Goal: Find specific page/section: Find specific page/section

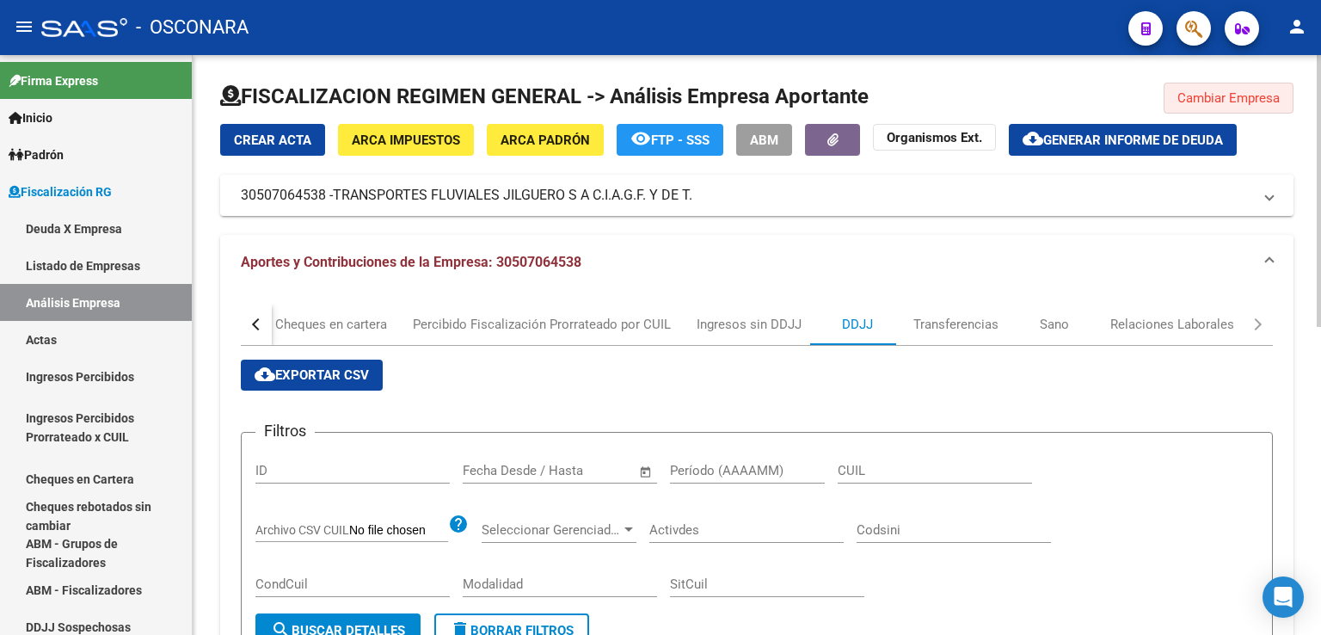
click at [1223, 96] on span "Cambiar Empresa" at bounding box center [1229, 97] width 102 height 15
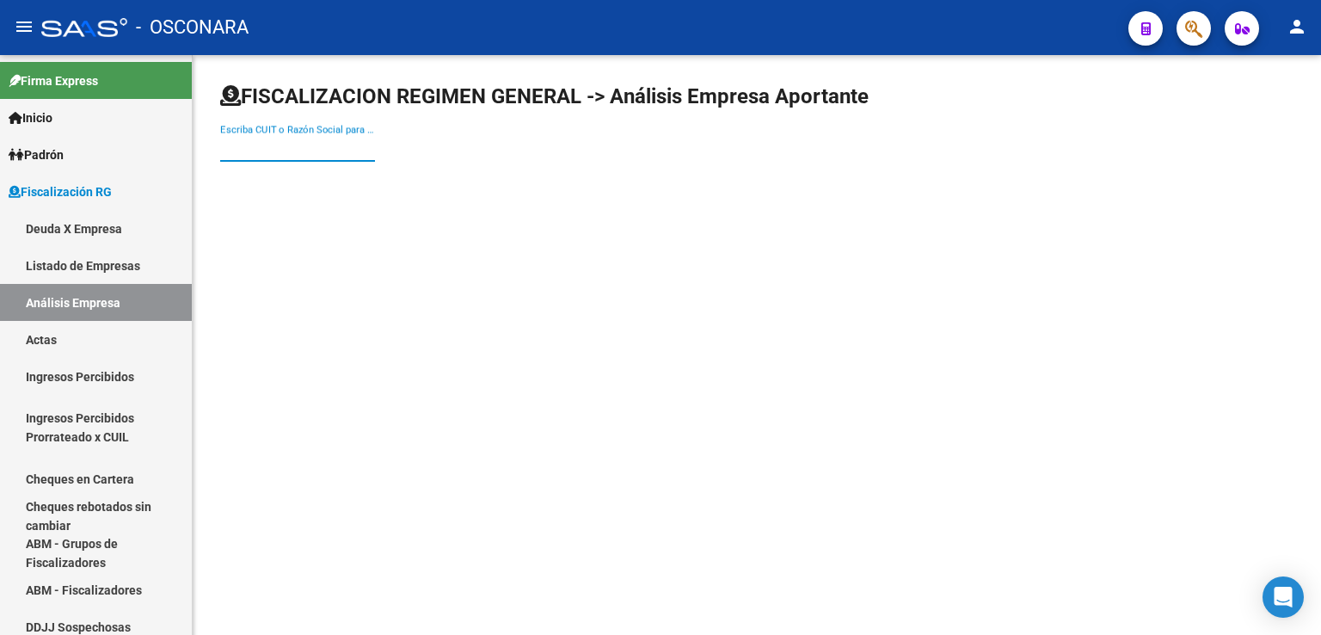
click at [298, 153] on input "Escriba CUIT o Razón Social para buscar" at bounding box center [297, 147] width 155 height 15
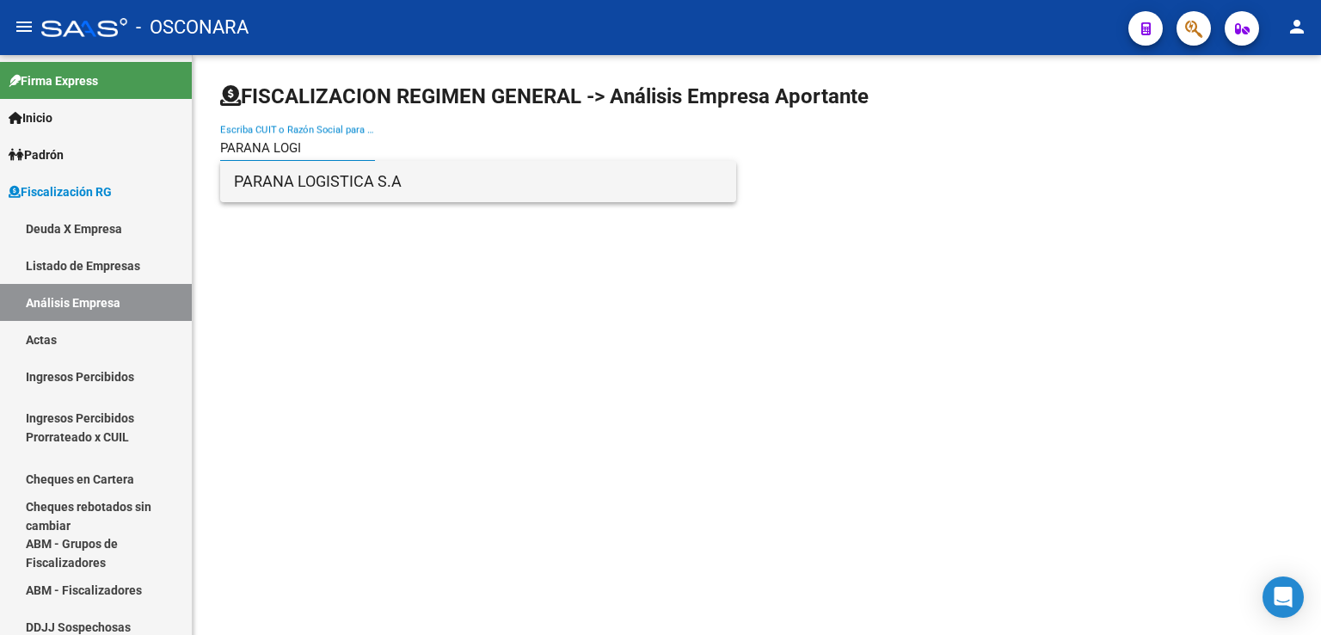
type input "PARANA LOGI"
click at [321, 182] on span "PARANA LOGISTICA S.A" at bounding box center [478, 181] width 489 height 41
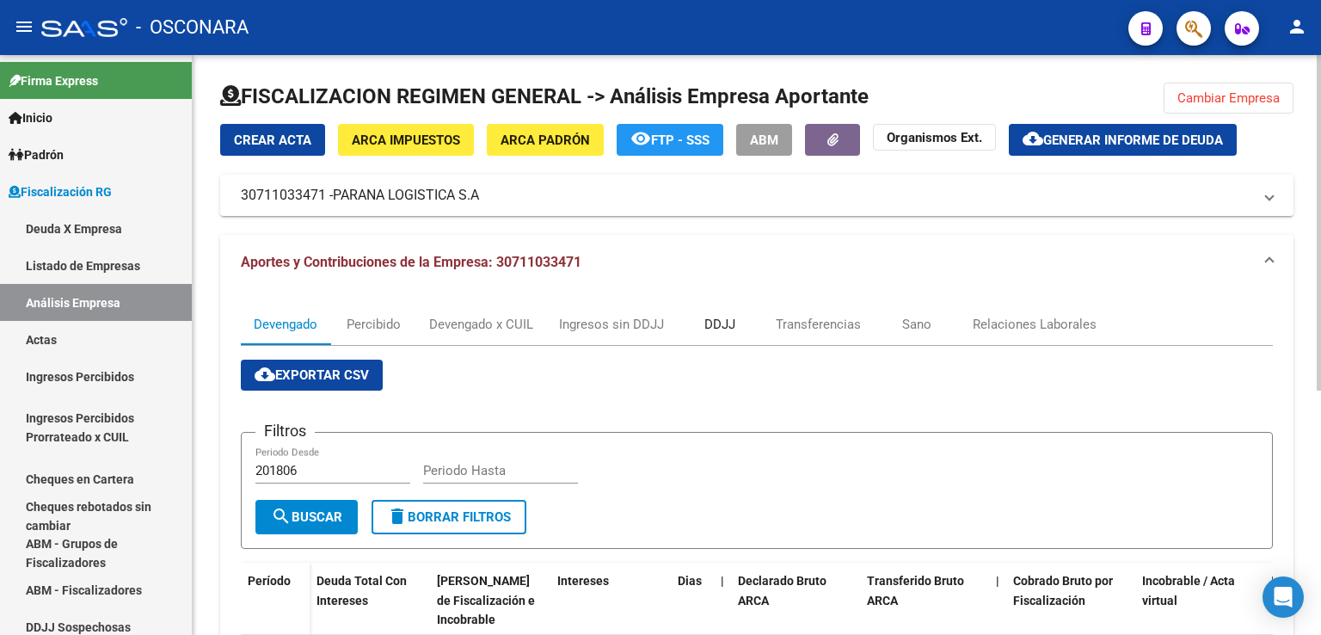
click at [716, 327] on div "DDJJ" at bounding box center [720, 324] width 31 height 19
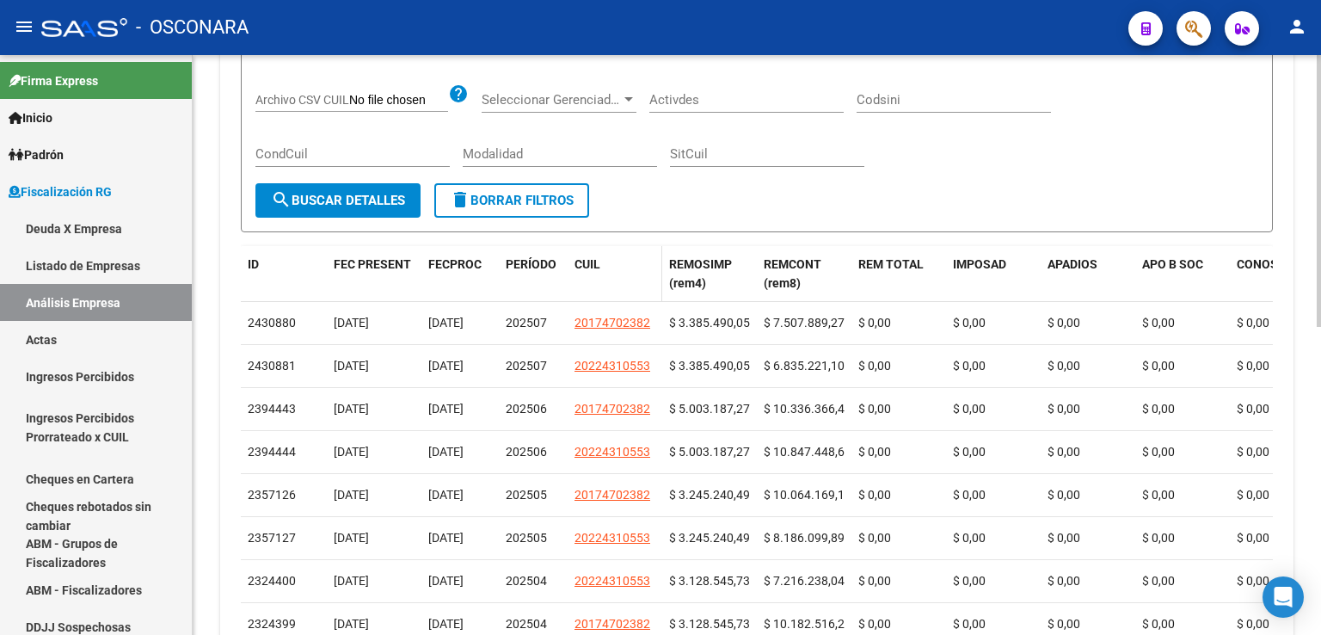
scroll to position [656, 0]
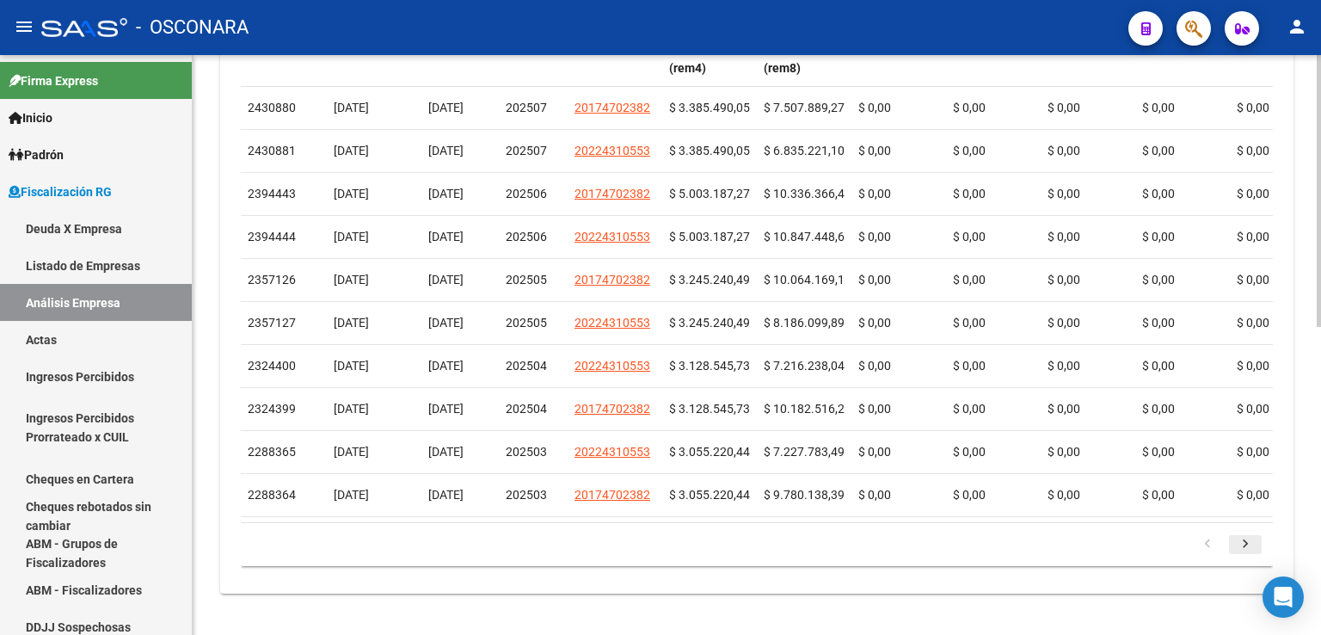
click at [1244, 550] on icon "go to next page" at bounding box center [1246, 546] width 22 height 21
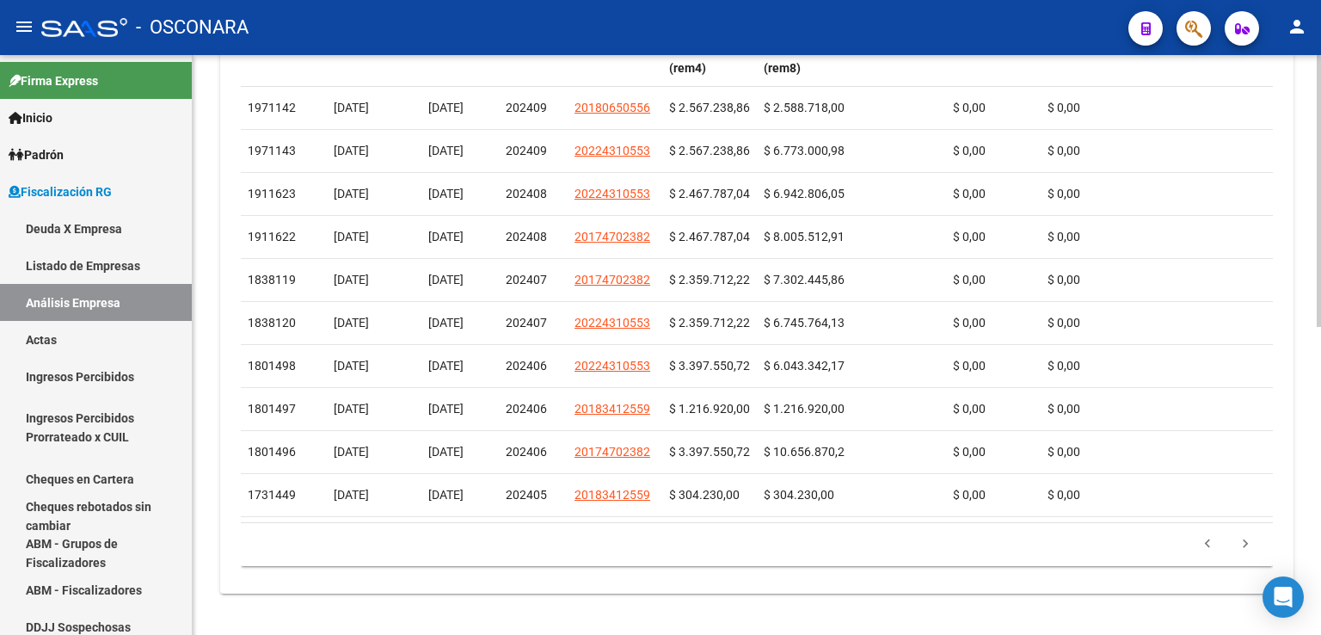
click at [1244, 550] on icon "go to next page" at bounding box center [1246, 546] width 22 height 21
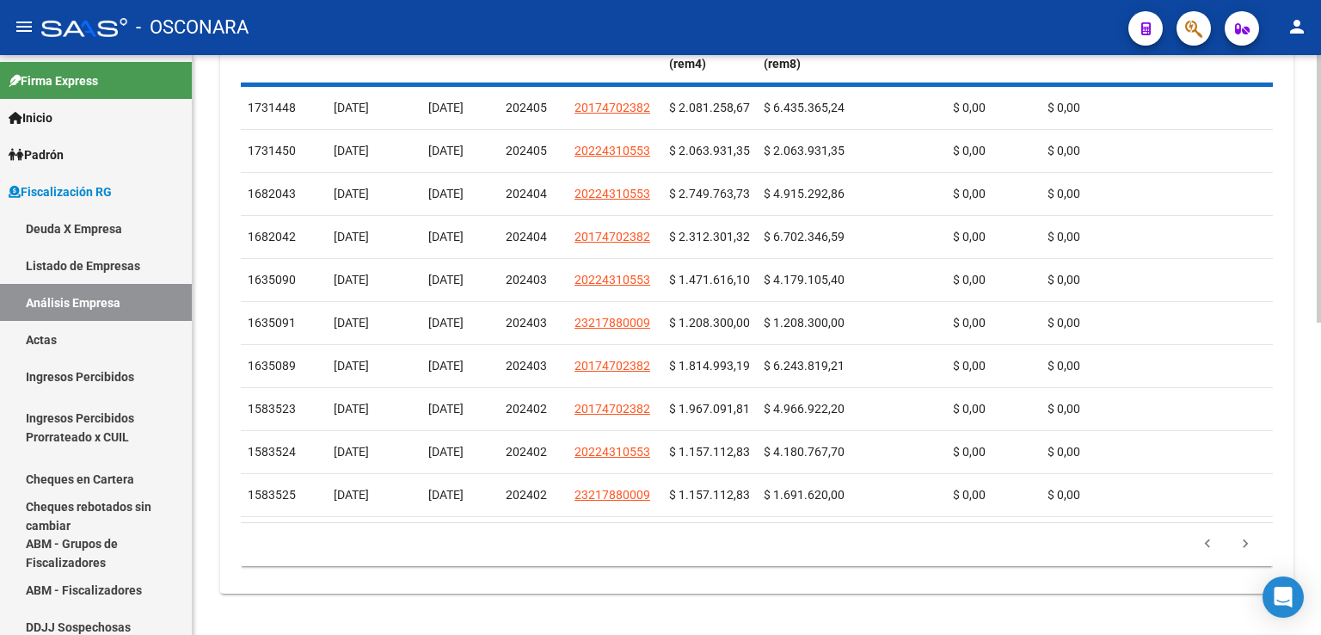
click at [1244, 550] on div "179.769.313.486.231.570.000.000.000.000.000.000.000.000.000.000.000.000.000.000…" at bounding box center [757, 544] width 1032 height 43
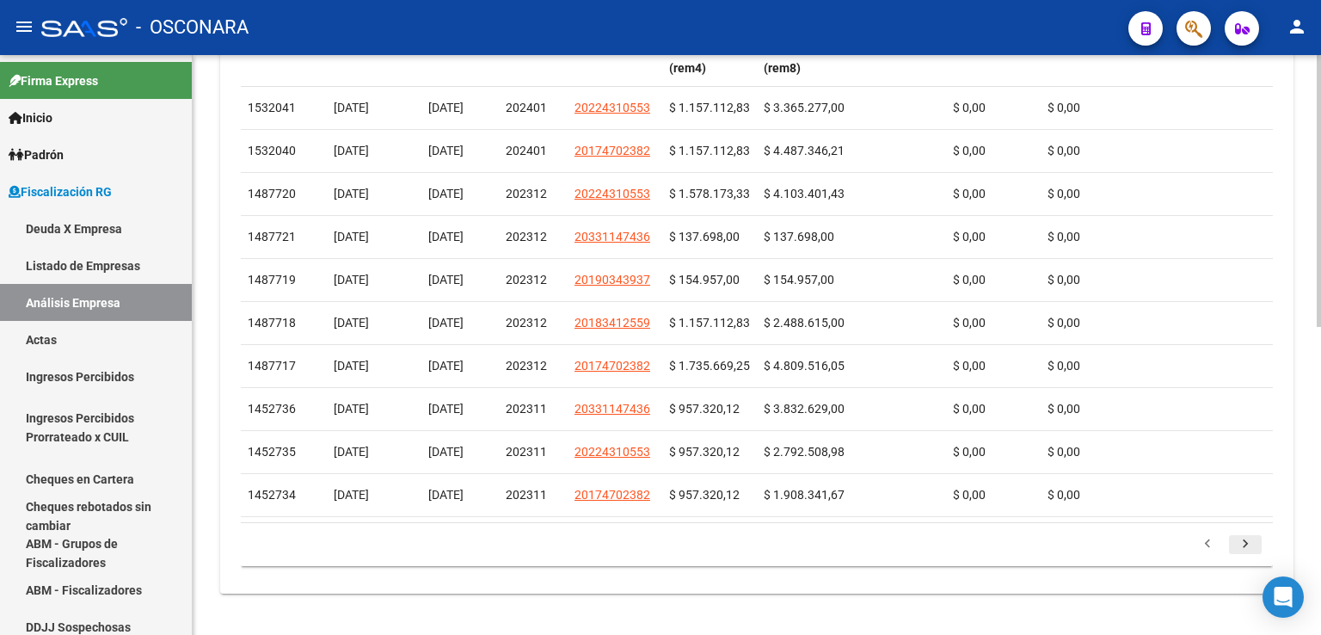
click at [1244, 550] on icon "go to next page" at bounding box center [1246, 546] width 22 height 21
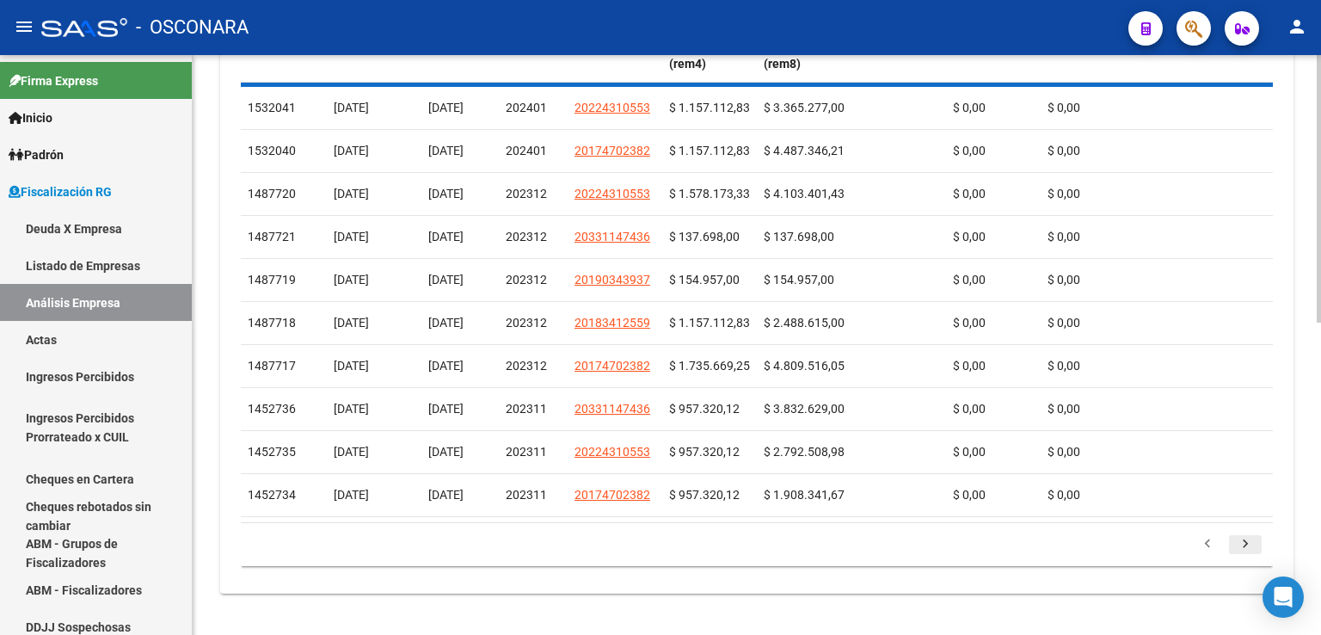
click at [1244, 550] on div "179.769.313.486.231.570.000.000.000.000.000.000.000.000.000.000.000.000.000.000…" at bounding box center [757, 544] width 1032 height 43
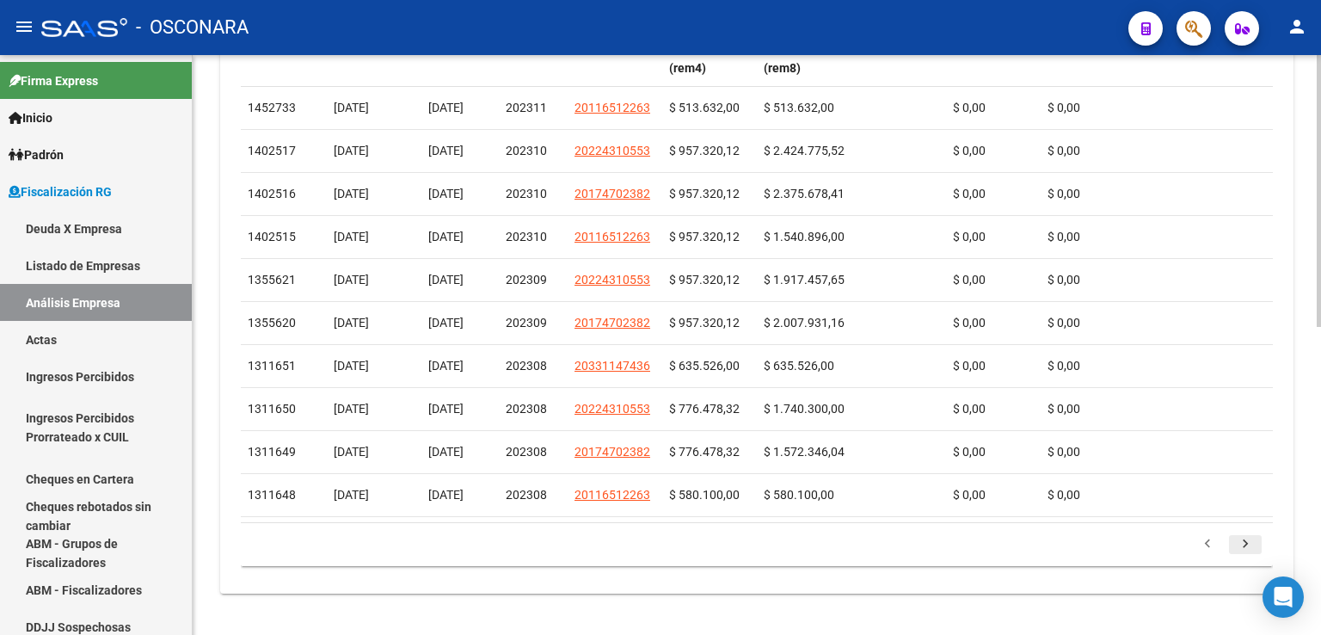
click at [1244, 550] on icon "go to next page" at bounding box center [1246, 546] width 22 height 21
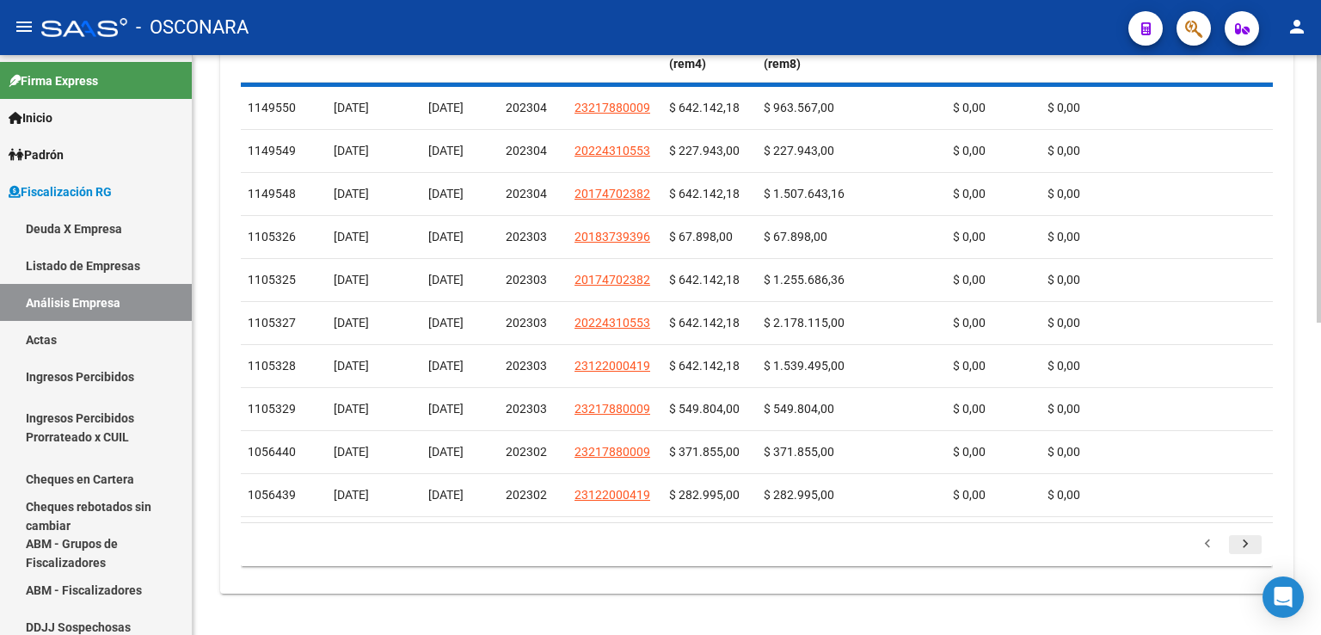
scroll to position [613, 0]
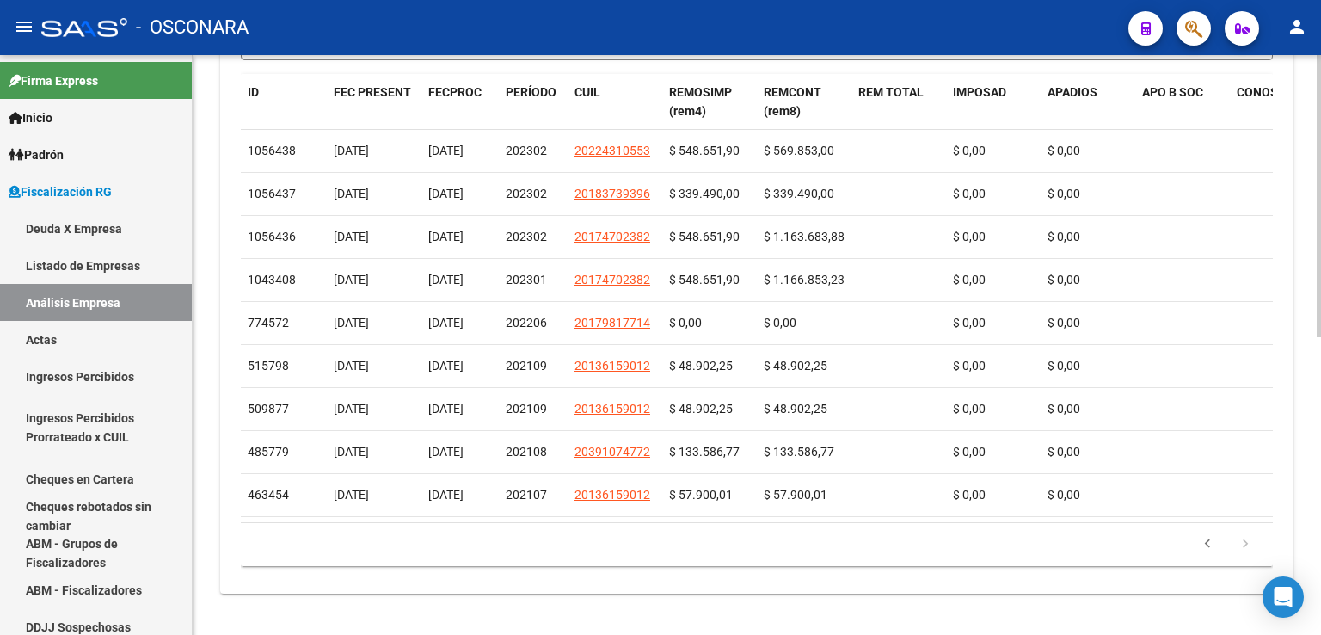
click at [1244, 550] on icon "go to next page" at bounding box center [1246, 546] width 22 height 21
